Goal: Task Accomplishment & Management: Complete application form

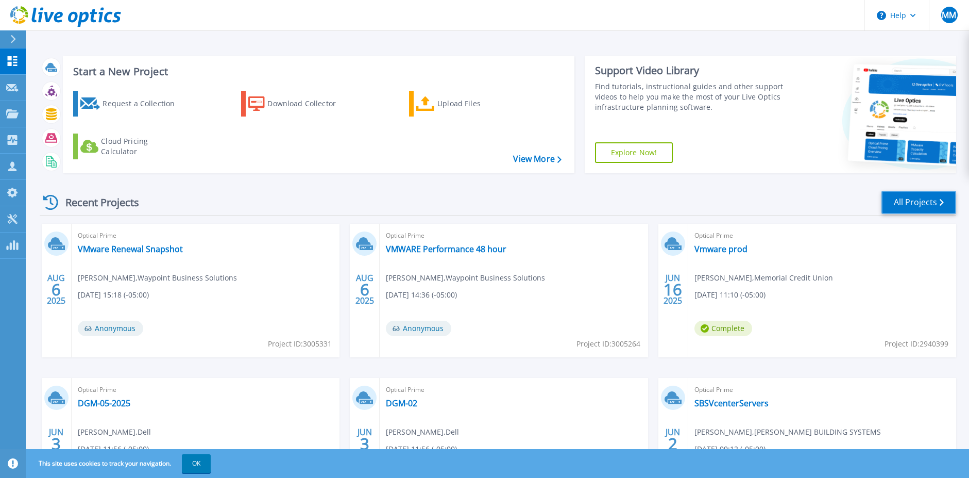
click at [905, 205] on link "All Projects" at bounding box center [918, 202] width 75 height 23
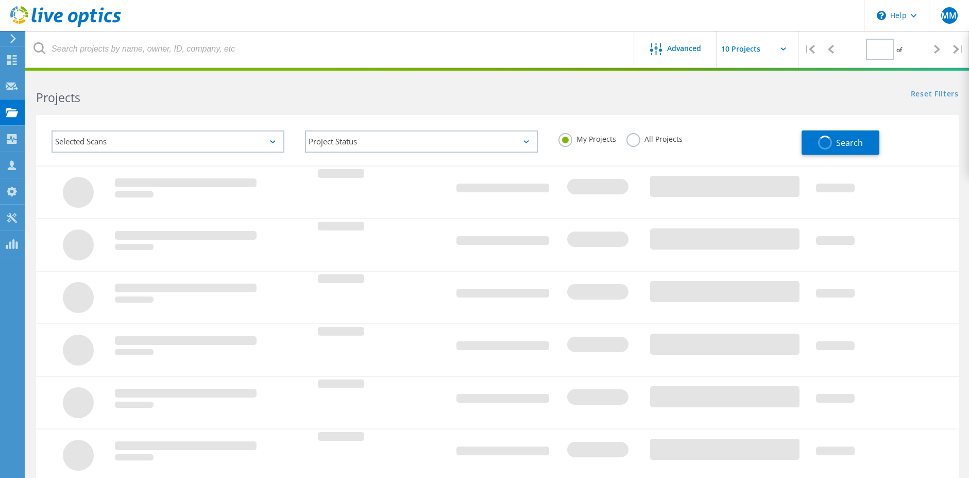
type input "1"
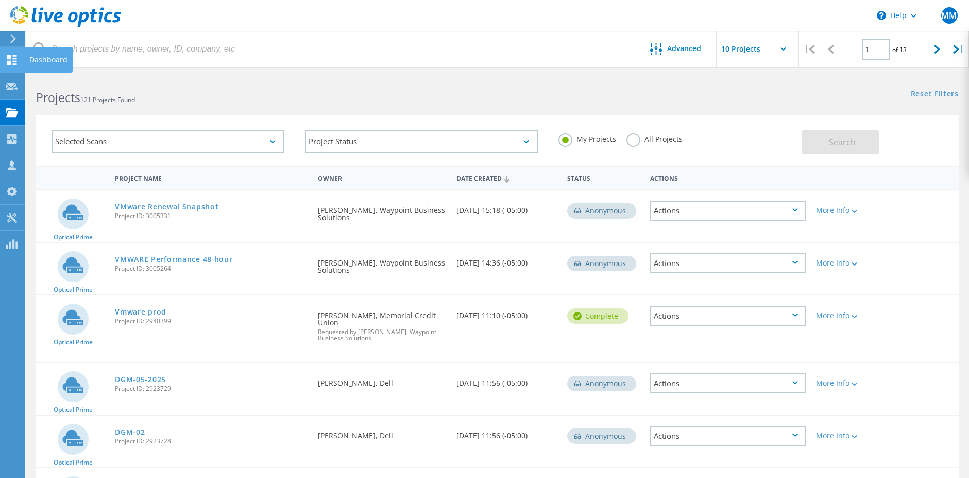
click at [35, 56] on div "Dashboard" at bounding box center [48, 59] width 38 height 7
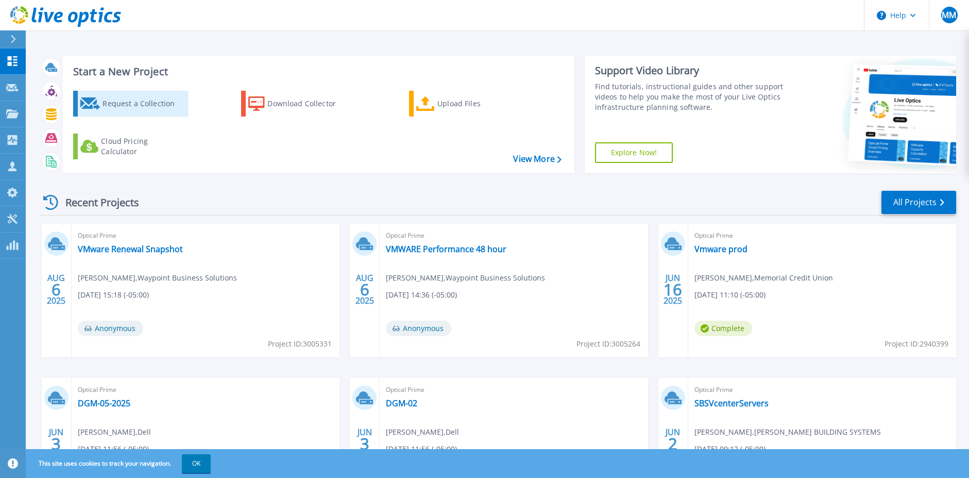
click at [142, 106] on div "Request a Collection" at bounding box center [144, 103] width 82 height 21
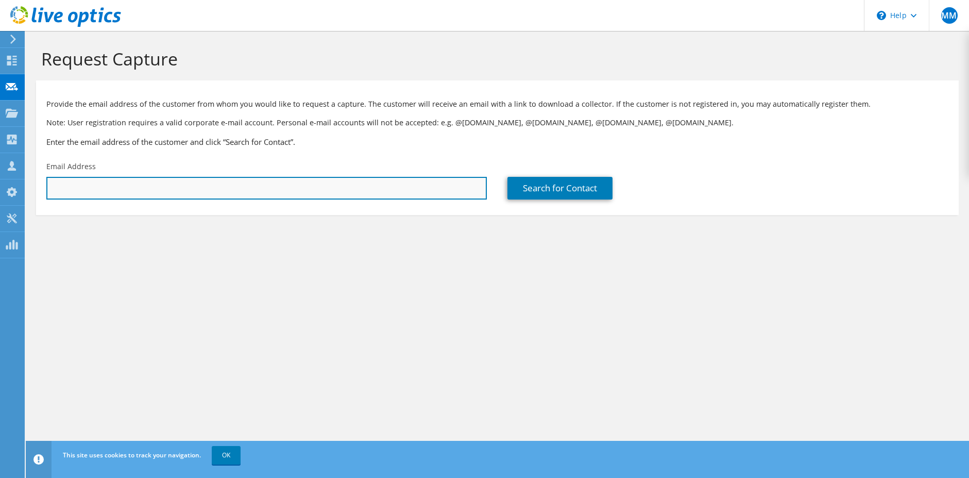
click at [241, 179] on input "text" at bounding box center [266, 188] width 440 height 23
type input "l"
drag, startPoint x: 231, startPoint y: 190, endPoint x: 28, endPoint y: 175, distance: 203.5
click at [28, 175] on section "Request Capture Provide the email address of the customer from whom you would l…" at bounding box center [497, 148] width 943 height 235
paste input "frederic@excelusa.com"
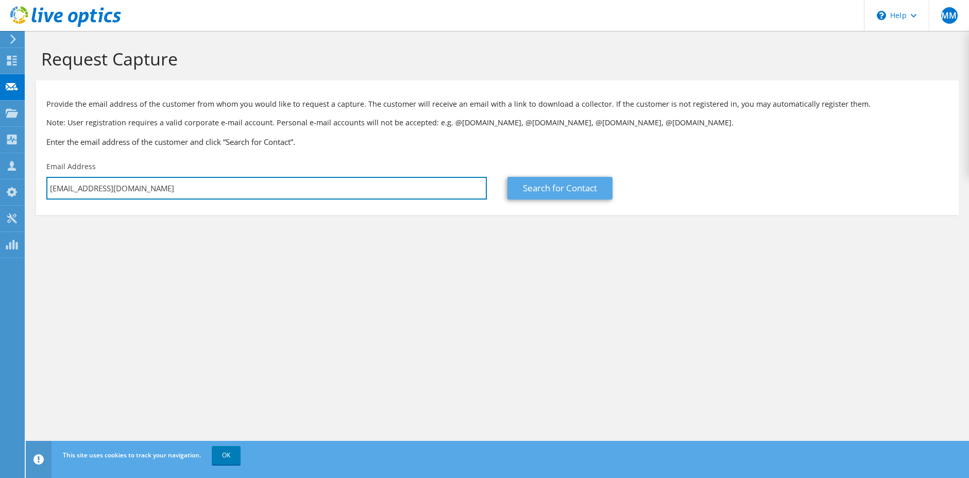
type input "lfrederic@excelusa.com"
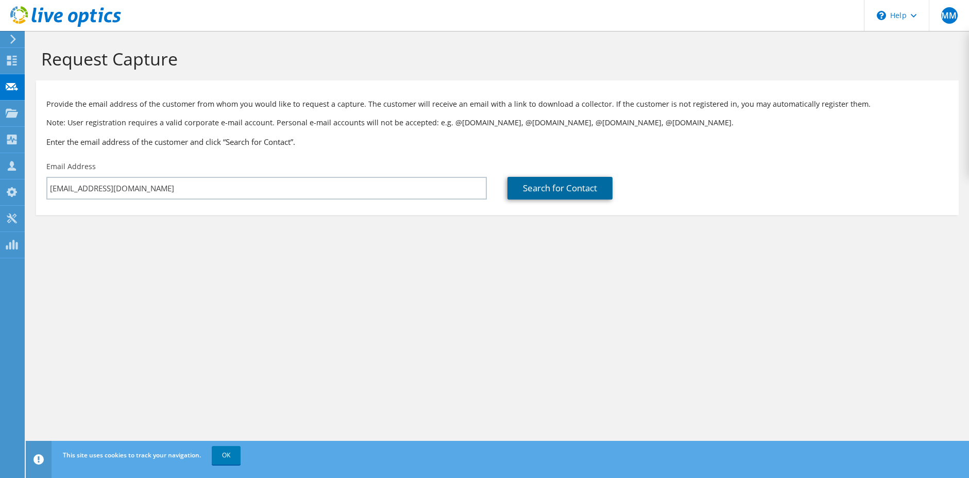
click at [555, 180] on link "Search for Contact" at bounding box center [559, 188] width 105 height 23
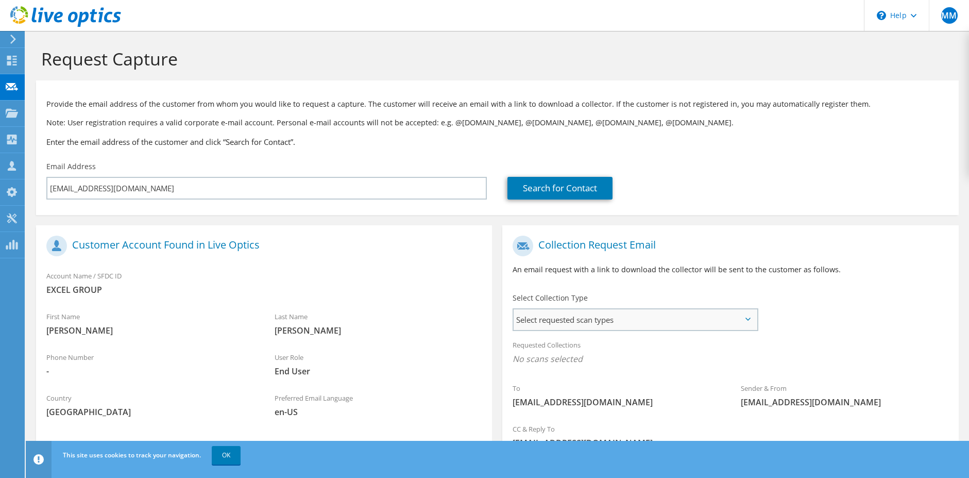
click at [596, 318] on span "Select requested scan types" at bounding box center [635, 319] width 243 height 21
click at [543, 350] on label "Optical Prime" at bounding box center [566, 351] width 62 height 12
click at [0, 0] on input "Optical Prime" at bounding box center [0, 0] width 0 height 0
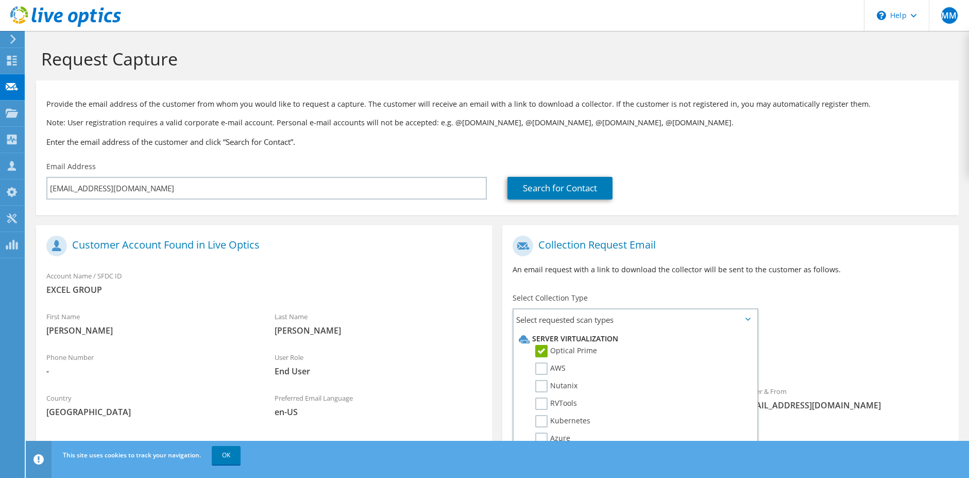
click at [852, 304] on div "To lfrederic@excelusa.com Sender & From liveoptics@liveoptics.com" at bounding box center [730, 325] width 456 height 191
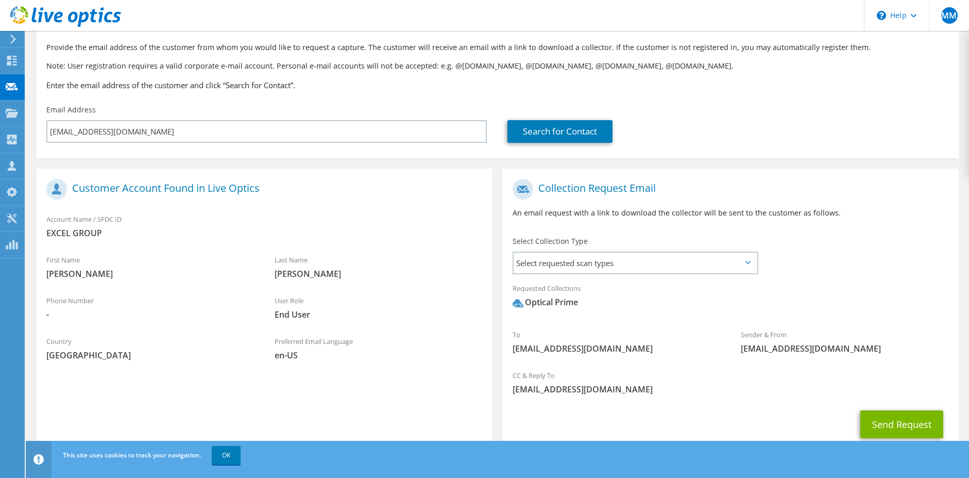
scroll to position [89, 0]
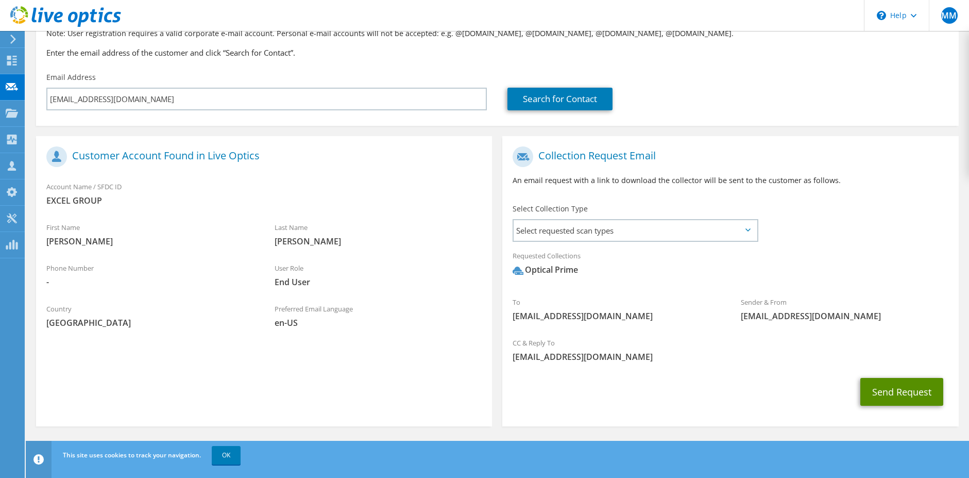
click at [885, 389] on button "Send Request" at bounding box center [901, 392] width 83 height 28
